Goal: Information Seeking & Learning: Learn about a topic

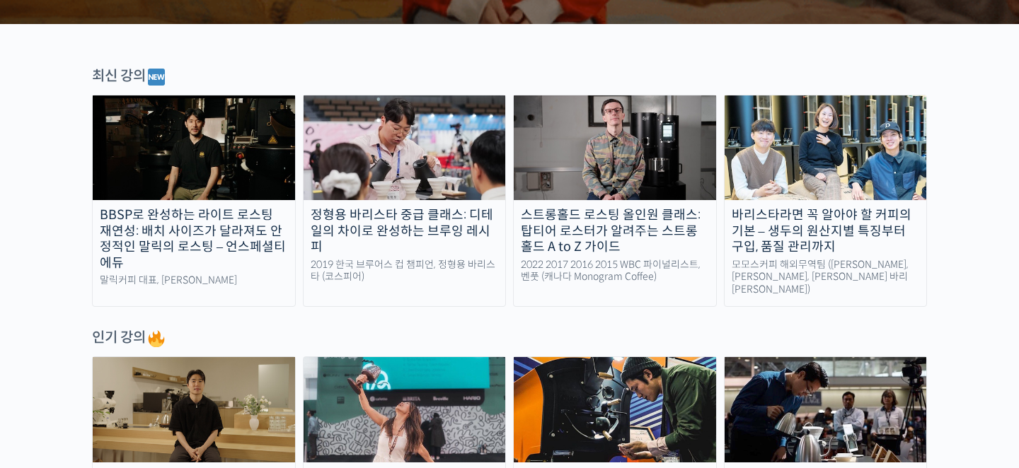
scroll to position [507, 0]
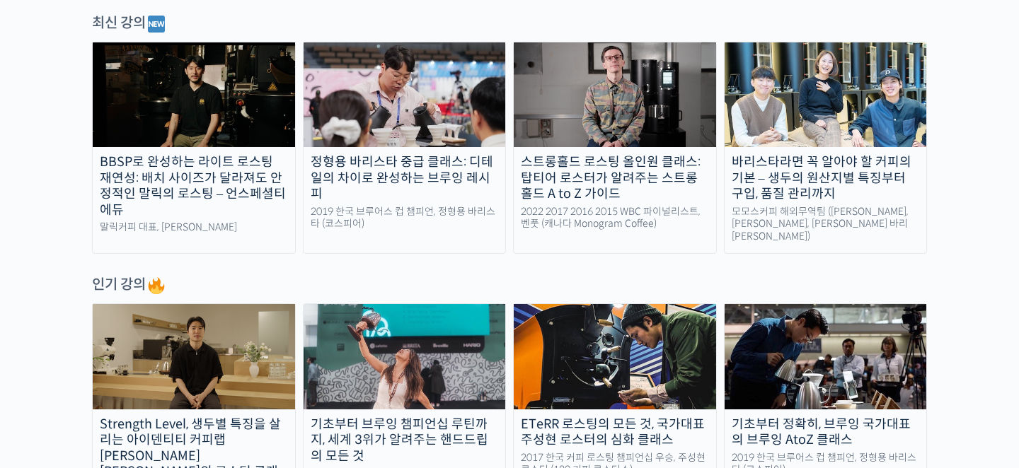
click at [396, 115] on img at bounding box center [404, 94] width 202 height 105
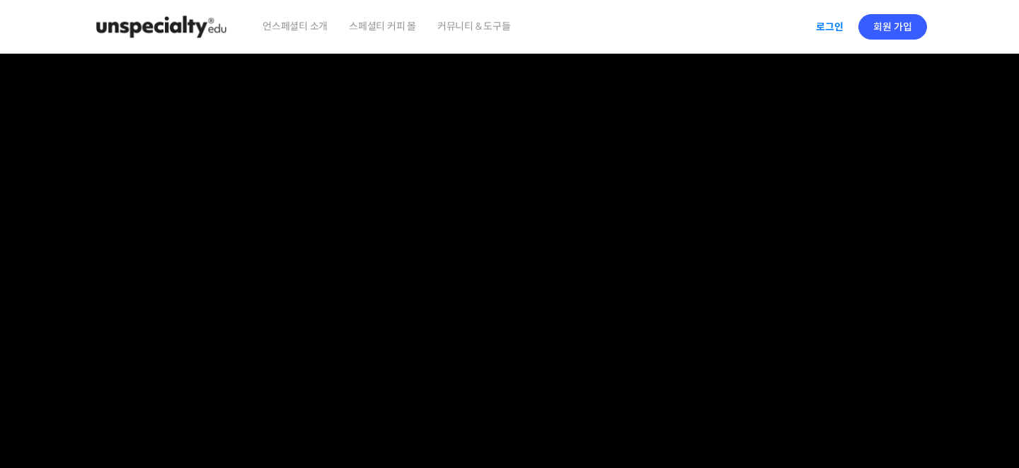
click at [833, 31] on link "로그인" at bounding box center [829, 27] width 45 height 33
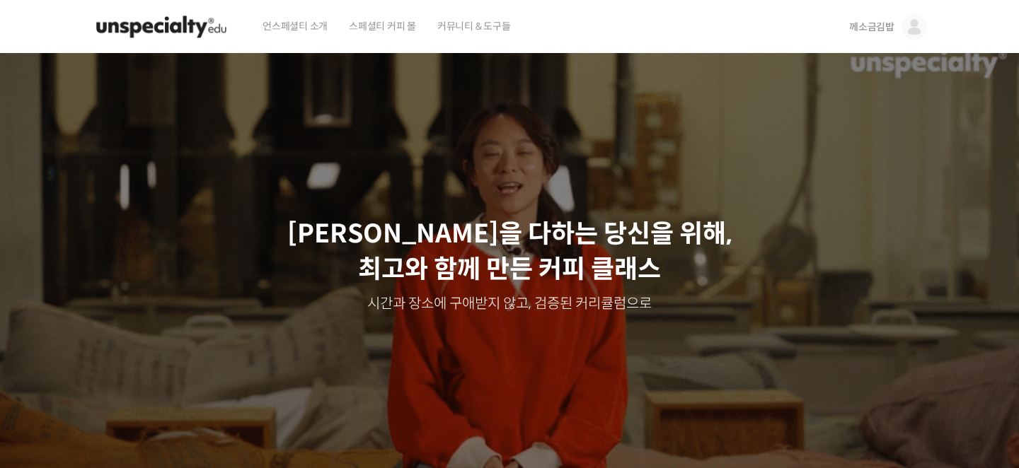
click at [890, 31] on span "께소금김밥" at bounding box center [871, 27] width 45 height 13
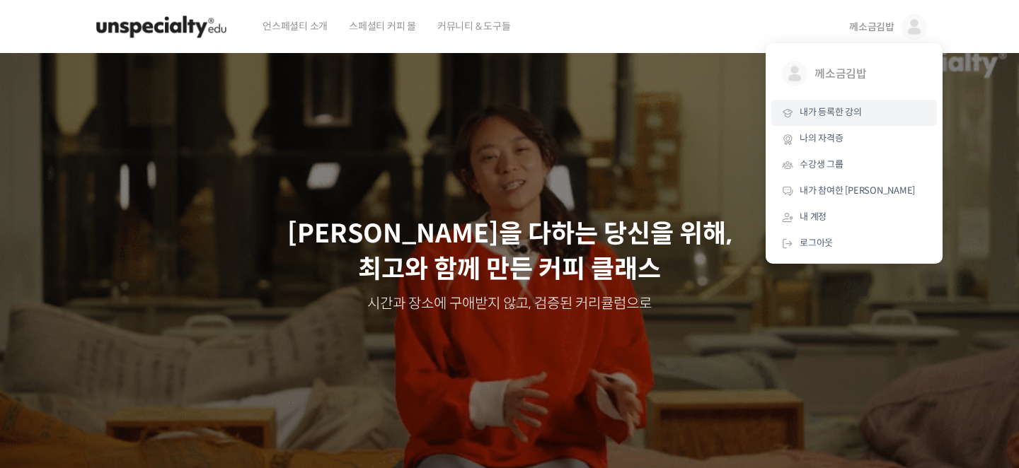
click at [844, 119] on link "내가 등록한 강의" at bounding box center [854, 113] width 166 height 26
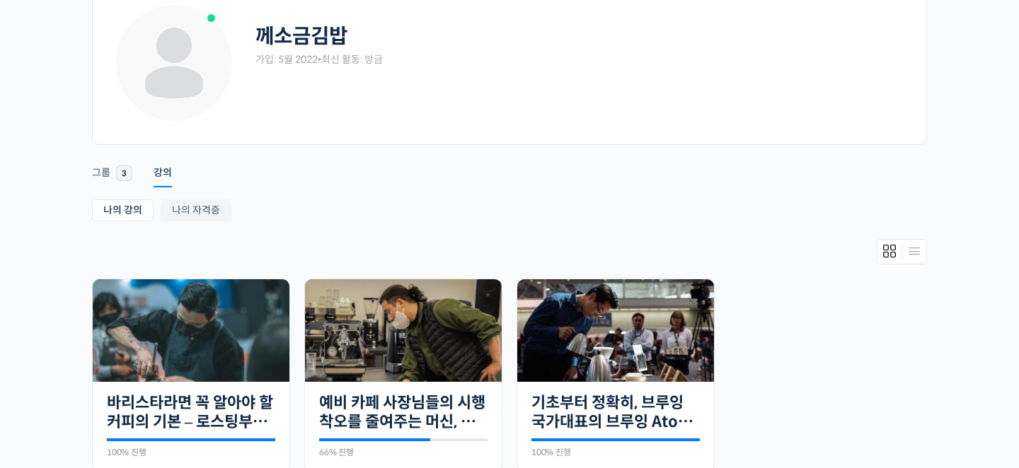
scroll to position [252, 0]
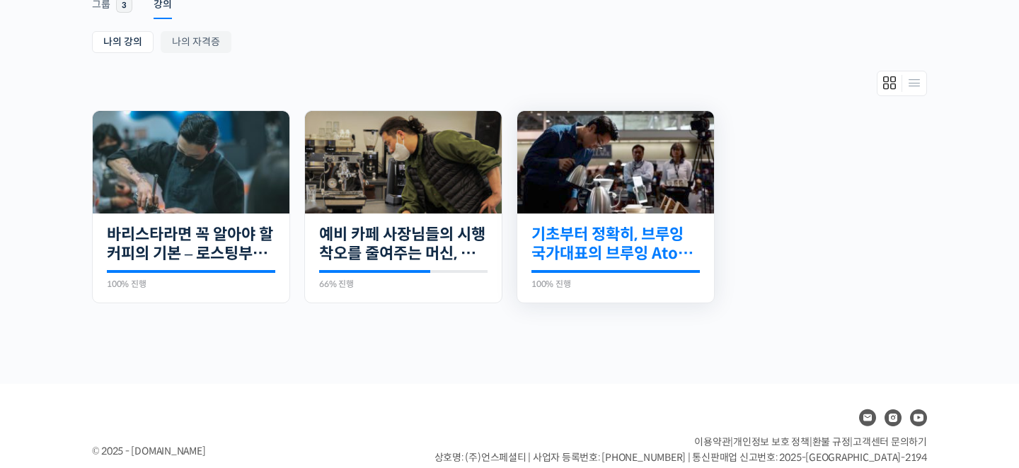
click at [604, 230] on link "기초부터 정확히, 브루잉 국가대표의 브루잉 AtoZ 클래스" at bounding box center [615, 244] width 168 height 39
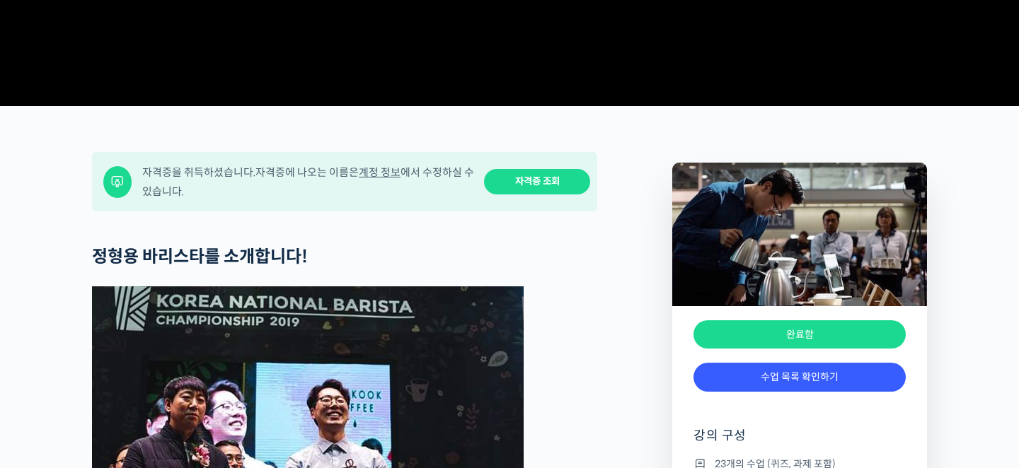
scroll to position [583, 0]
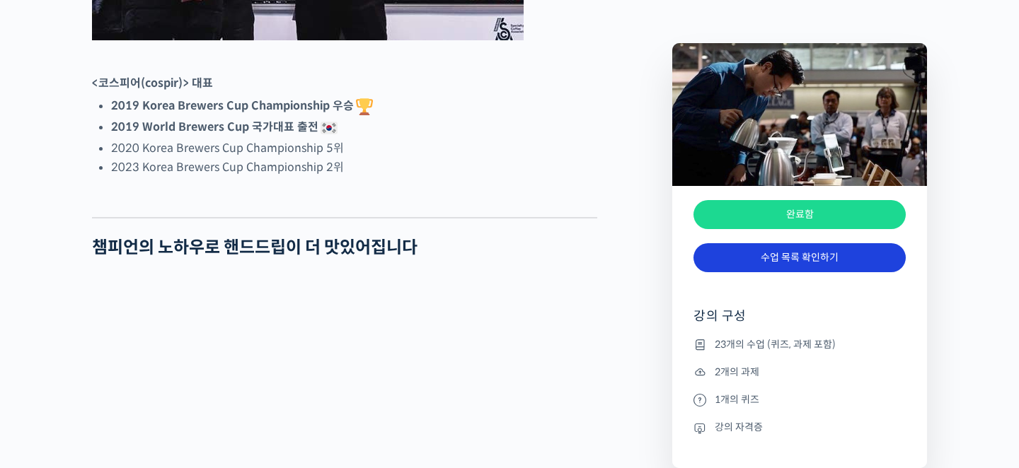
click at [769, 257] on link "수업 목록 확인하기" at bounding box center [799, 257] width 212 height 29
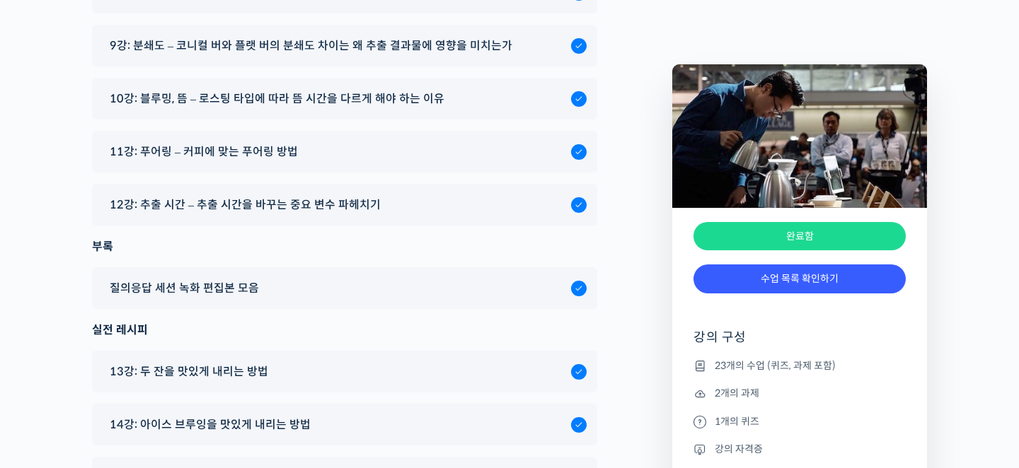
scroll to position [8529, 0]
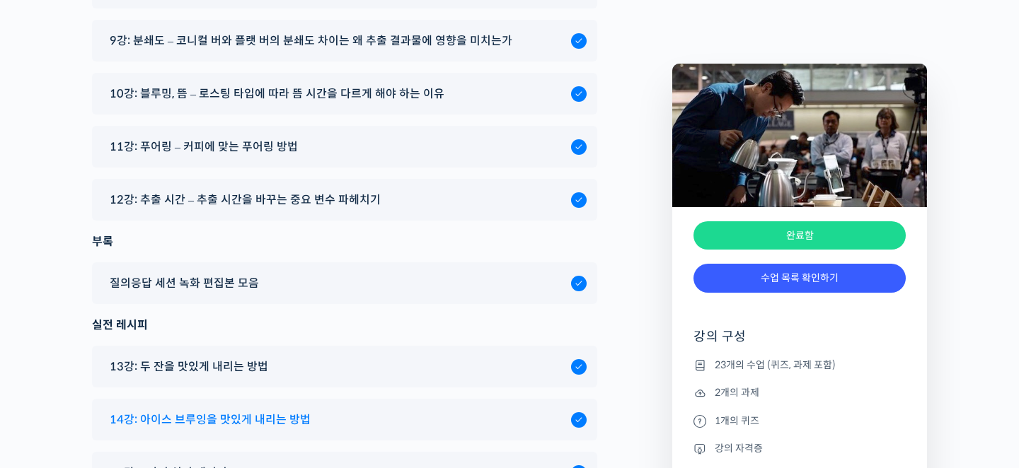
click at [219, 410] on span "14강: 아이스 브루잉을 맛있게 내리는 방법" at bounding box center [210, 419] width 201 height 19
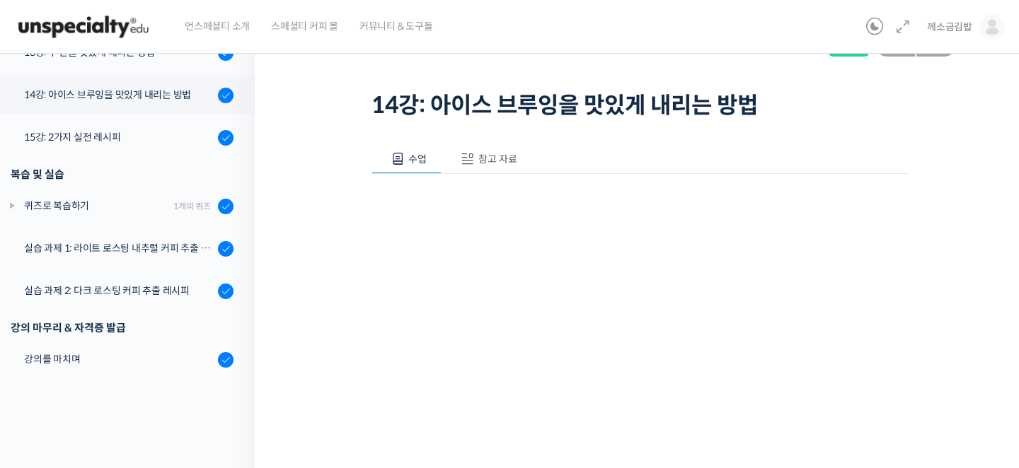
scroll to position [137, 0]
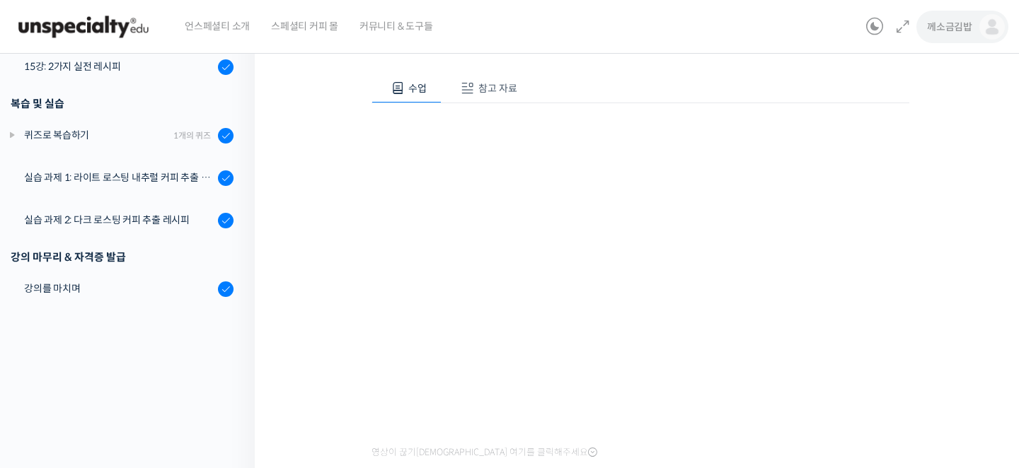
click at [939, 21] on span "께소금김밥" at bounding box center [949, 27] width 45 height 13
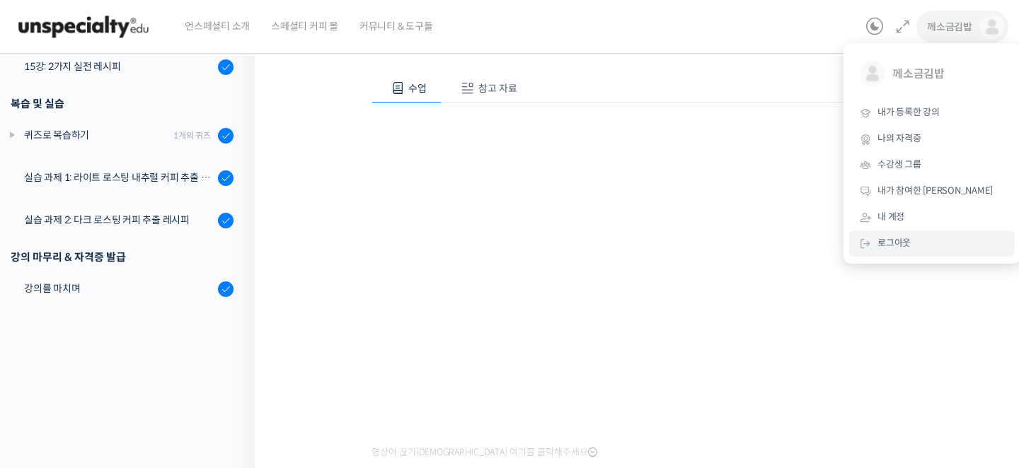
click at [887, 248] on span "로그아웃" at bounding box center [893, 243] width 33 height 12
